Goal: Check status: Check status

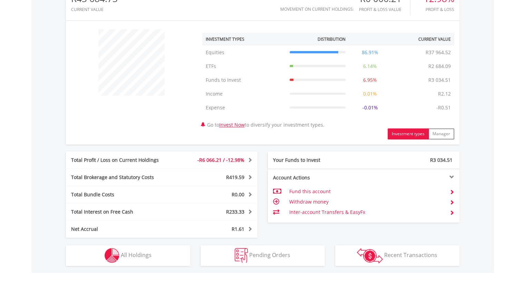
scroll to position [340, 0]
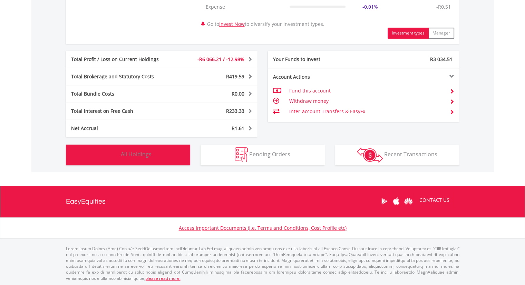
click at [123, 154] on span "All Holdings" at bounding box center [136, 155] width 31 height 8
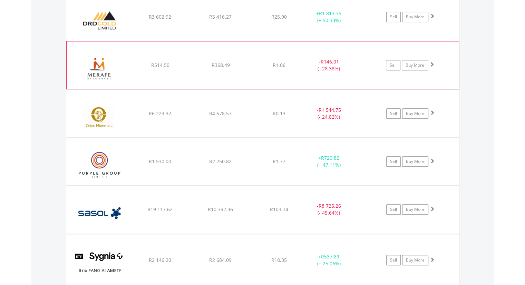
scroll to position [629, 0]
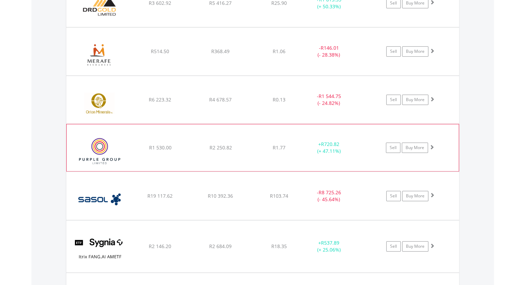
click at [430, 145] on span at bounding box center [432, 147] width 5 height 5
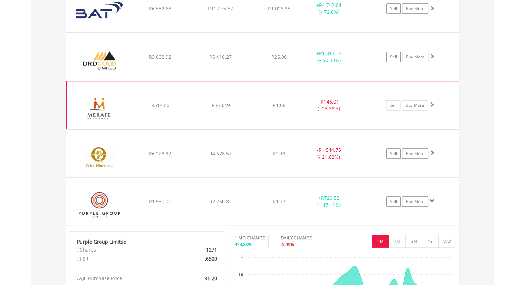
scroll to position [560, 0]
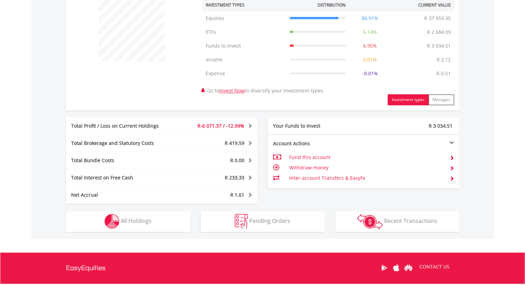
scroll to position [273, 0]
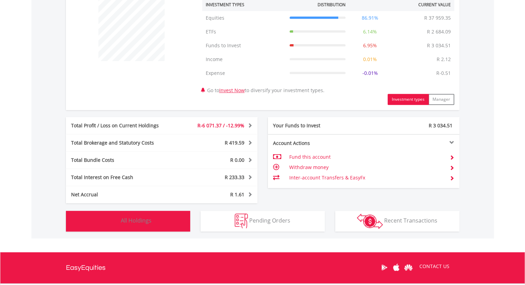
click at [149, 221] on span "All Holdings" at bounding box center [136, 221] width 31 height 8
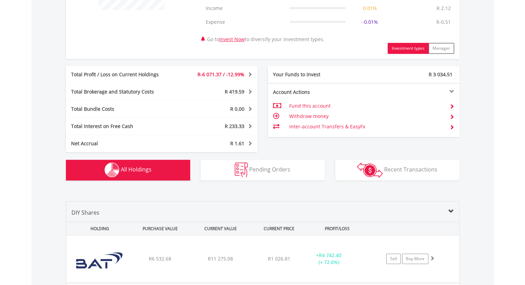
scroll to position [318, 0]
